Goal: Task Accomplishment & Management: Manage account settings

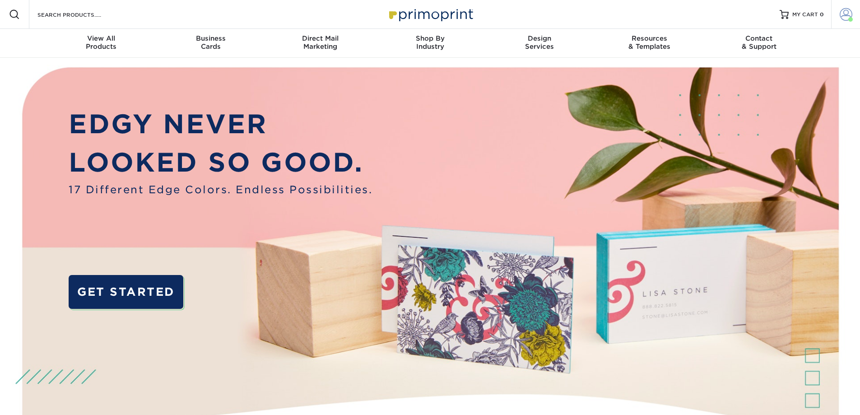
click at [850, 15] on span at bounding box center [846, 14] width 13 height 13
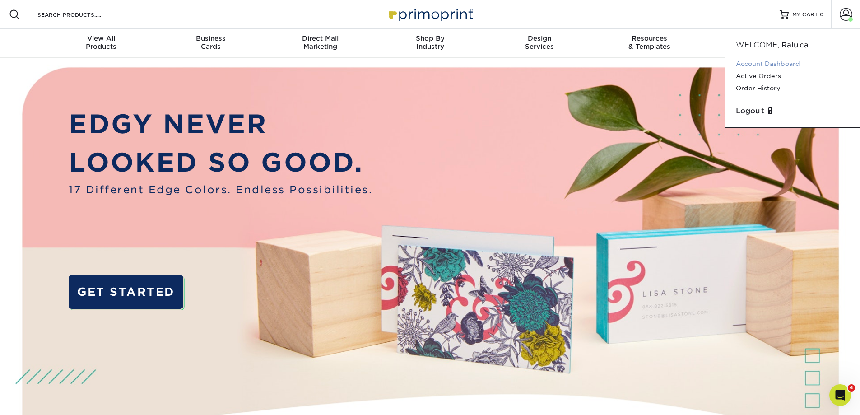
click at [788, 61] on link "Account Dashboard" at bounding box center [792, 64] width 113 height 12
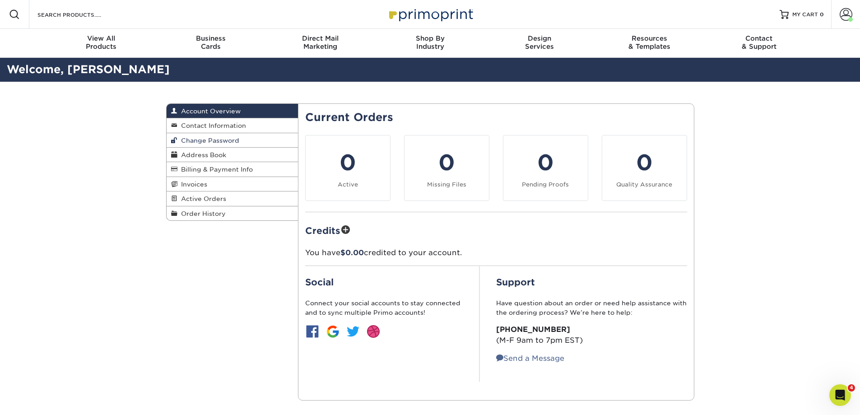
click at [286, 138] on link "Change Password" at bounding box center [233, 140] width 132 height 14
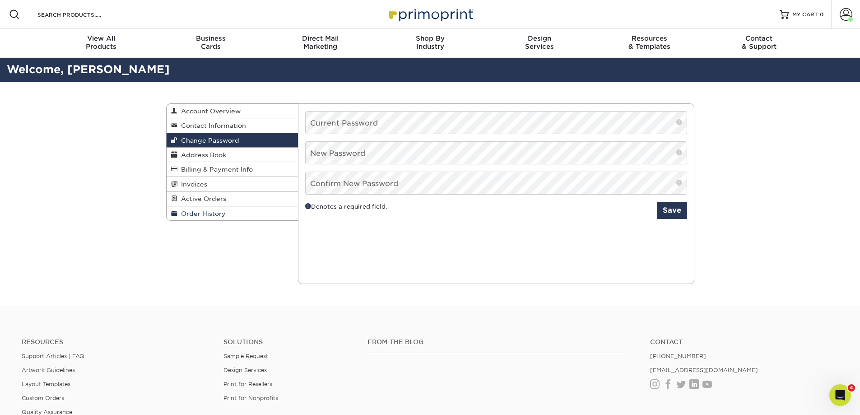
click at [227, 214] on link "Order History" at bounding box center [233, 213] width 132 height 14
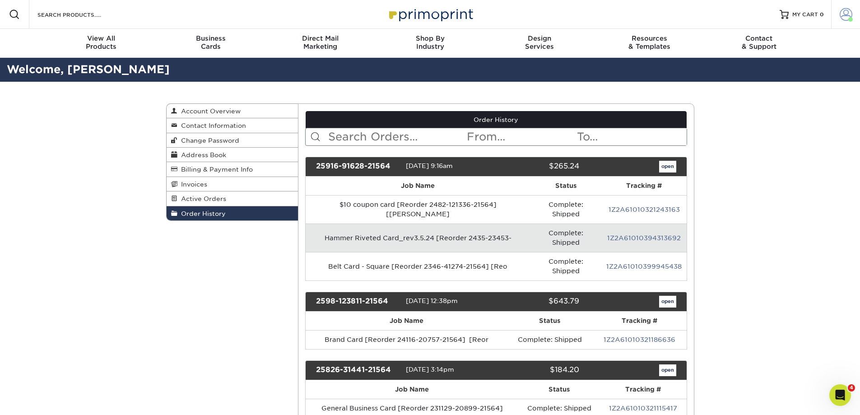
click at [848, 12] on span at bounding box center [846, 14] width 13 height 13
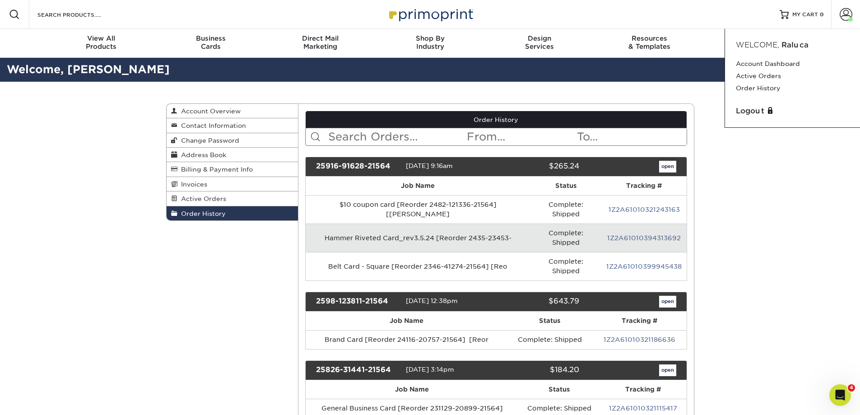
click at [747, 44] on span "Welcome," at bounding box center [757, 45] width 43 height 9
click at [745, 76] on link "Active Orders" at bounding box center [792, 76] width 113 height 12
